Goal: Find specific page/section: Find specific page/section

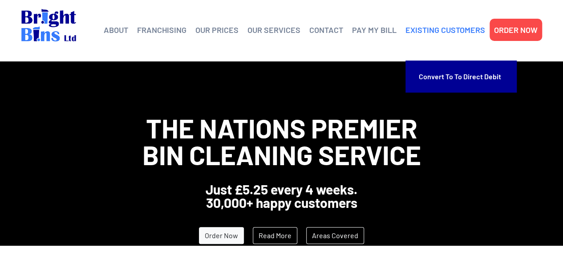
click at [429, 29] on link "EXISTING CUSTOMERS" at bounding box center [446, 29] width 80 height 13
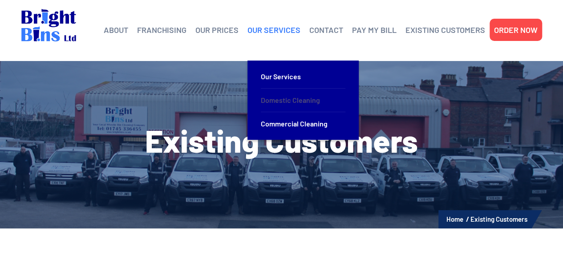
click at [275, 100] on link "Domestic Cleaning" at bounding box center [303, 101] width 85 height 24
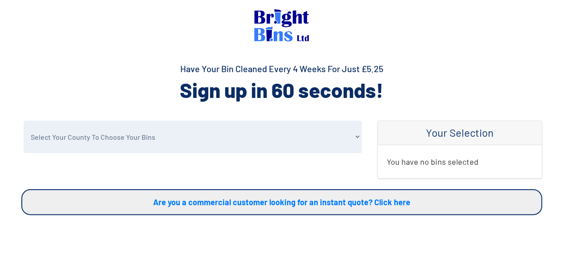
click at [480, 137] on h4 "Your Selection" at bounding box center [460, 132] width 146 height 13
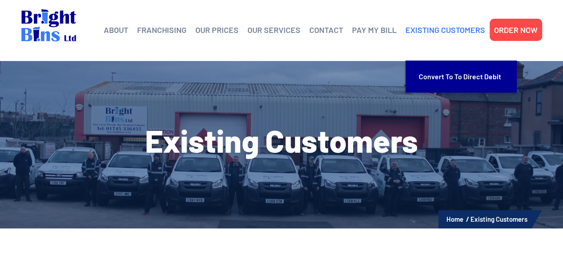
click at [419, 36] on link "EXISTING CUSTOMERS" at bounding box center [446, 29] width 80 height 13
